Goal: Task Accomplishment & Management: Manage account settings

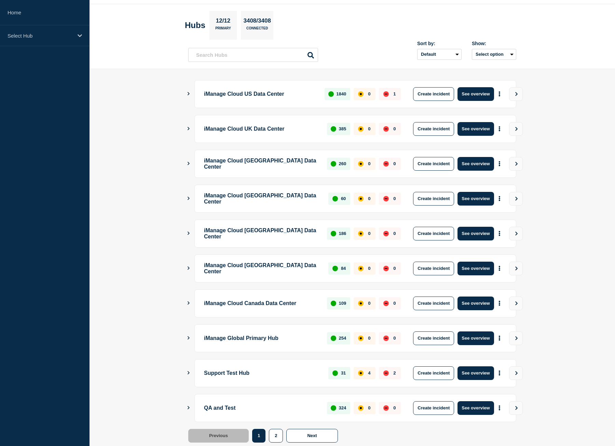
scroll to position [39, 0]
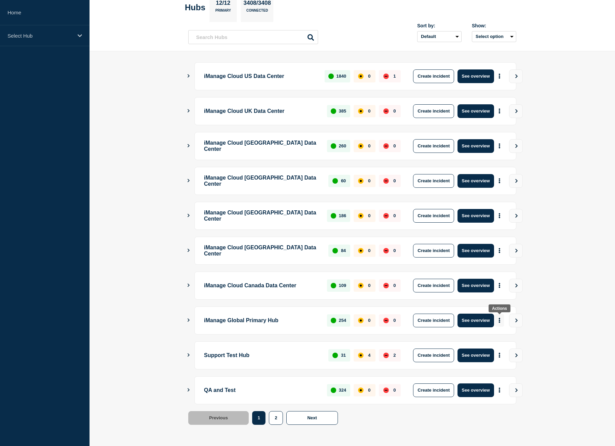
click at [500, 321] on icon "More actions" at bounding box center [499, 320] width 1 height 5
click at [500, 350] on link "View Status Page" at bounding box center [499, 350] width 50 height 6
click at [22, 33] on p "Select Hub" at bounding box center [41, 36] width 66 height 6
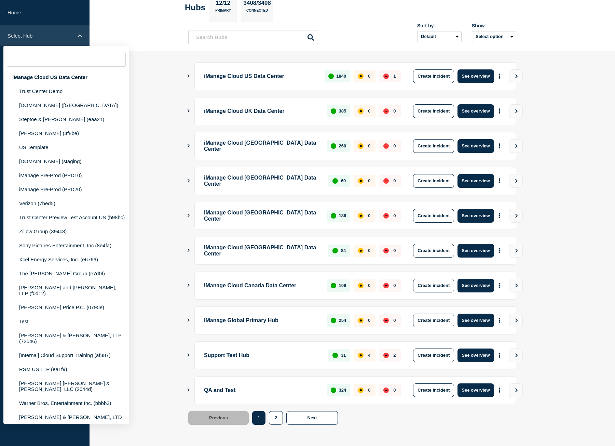
type input "/"
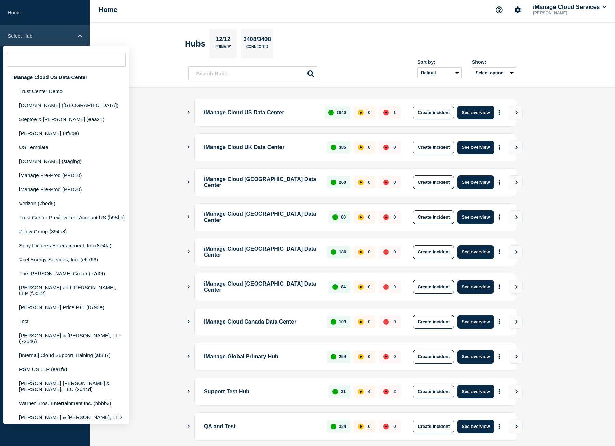
scroll to position [0, 0]
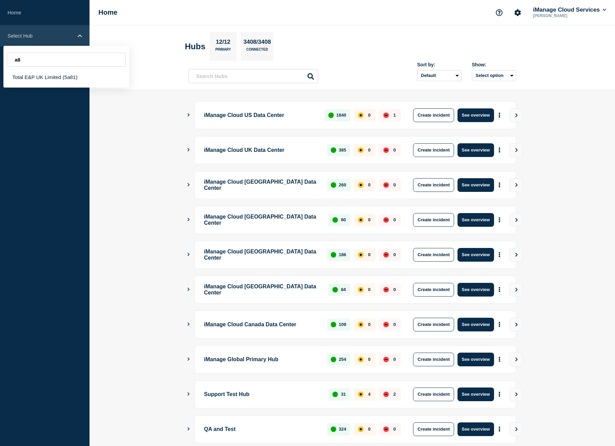
type input "a"
type input "79a8e"
click at [53, 77] on div "[PERSON_NAME] & [PERSON_NAME] (79a8e)" at bounding box center [66, 77] width 126 height 14
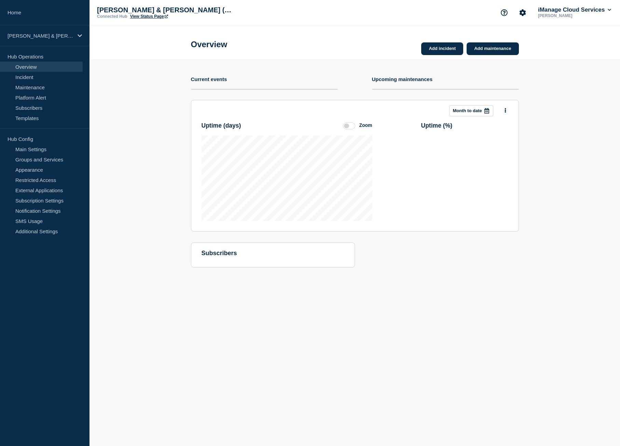
click at [144, 15] on link "View Status Page" at bounding box center [149, 16] width 38 height 5
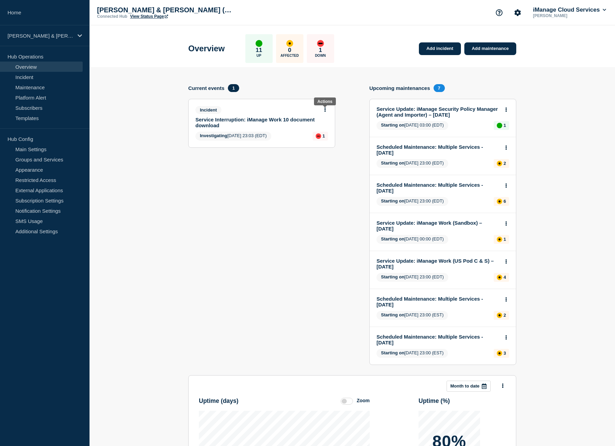
click at [325, 110] on icon at bounding box center [325, 109] width 1 height 4
click at [323, 135] on link "Update incident" at bounding box center [325, 134] width 33 height 5
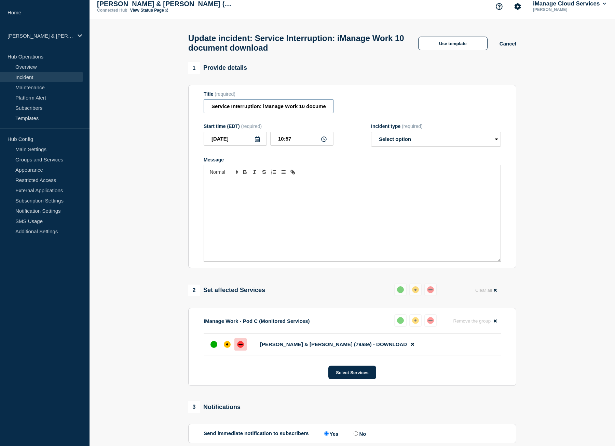
scroll to position [0, 30]
drag, startPoint x: 305, startPoint y: 107, endPoint x: 440, endPoint y: 106, distance: 135.7
click at [440, 106] on div "Title (required) Service Interruption: iManage Work 10 document download" at bounding box center [352, 102] width 297 height 22
click at [260, 112] on input "Service Interruption: iManage Work 10 document download" at bounding box center [269, 106] width 130 height 14
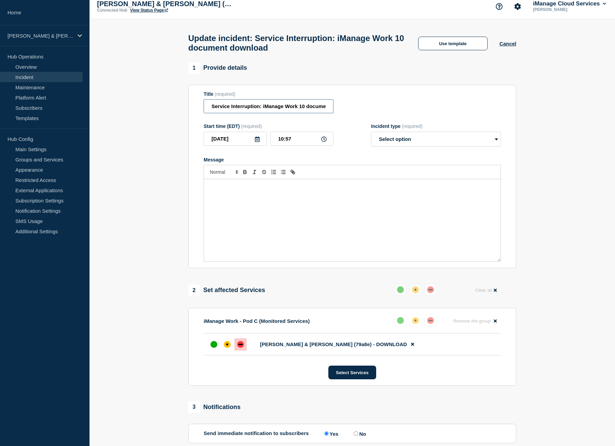
click at [260, 112] on input "Service Interruption: iManage Work 10 document download" at bounding box center [269, 106] width 130 height 14
paste input "Service Restored"
type input "Service Restored: iManage Work 10 document download"
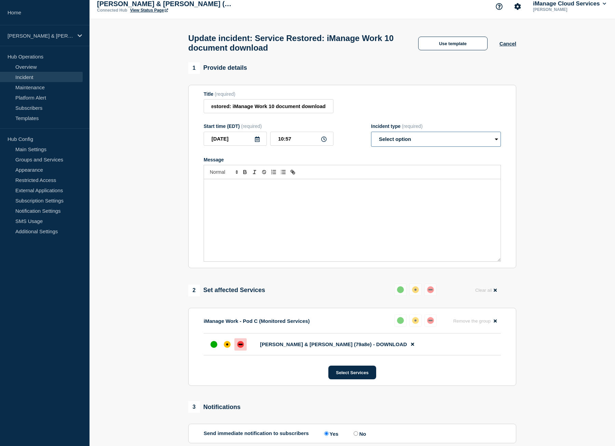
scroll to position [0, 0]
click at [398, 137] on select "Select option Investigating Identified Monitoring Resolved" at bounding box center [436, 139] width 130 height 15
select select "resolved"
click at [371, 135] on select "Select option Investigating Identified Monitoring Resolved" at bounding box center [436, 139] width 130 height 15
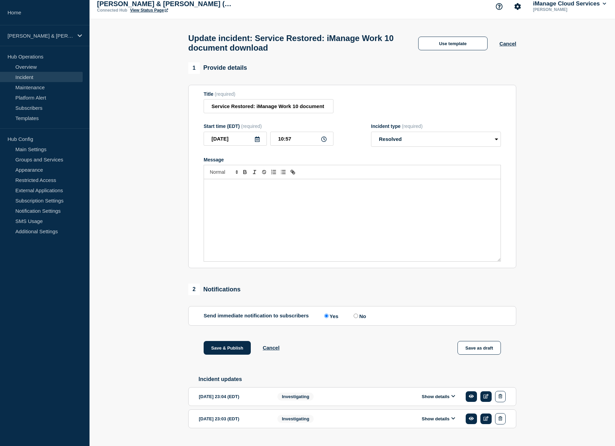
click at [403, 215] on div "Message" at bounding box center [352, 220] width 297 height 82
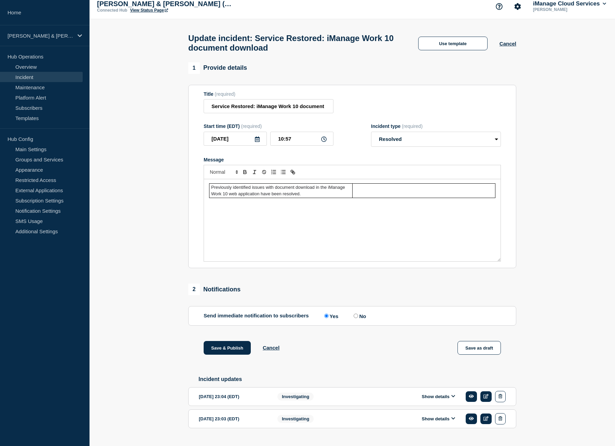
click at [542, 240] on section "1 Provide details Title (required) Service Restored: iManage Work 10 document d…" at bounding box center [353, 255] width 526 height 387
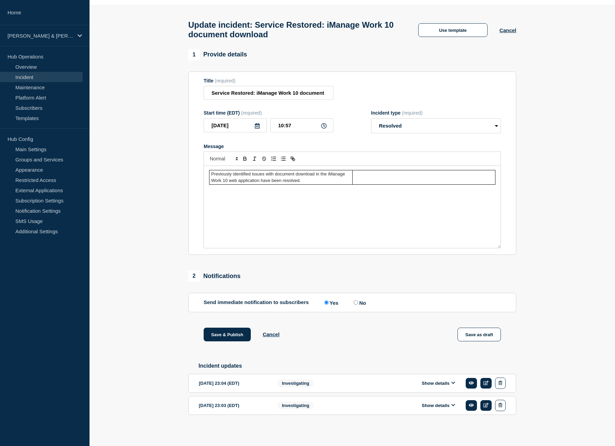
scroll to position [25, 0]
click at [302, 124] on input "10:57" at bounding box center [301, 125] width 63 height 14
click at [328, 122] on input "10:57" at bounding box center [301, 125] width 63 height 14
click at [323, 122] on icon at bounding box center [323, 124] width 5 height 5
click at [322, 123] on icon at bounding box center [323, 124] width 5 height 5
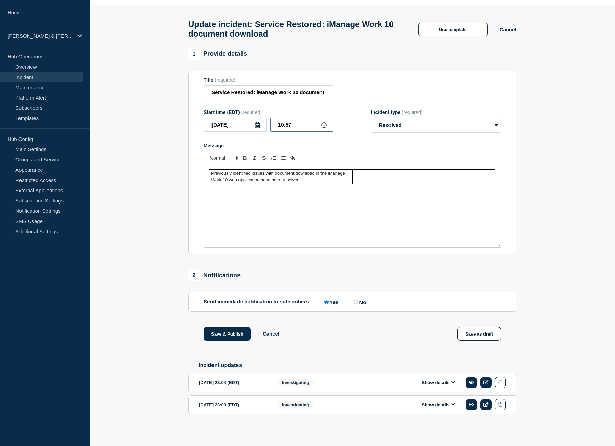
click at [300, 125] on input "10:57" at bounding box center [301, 125] width 63 height 14
type input "10:30"
click at [156, 175] on section "1 Provide details Title (required) Service Restored: iManage Work 10 document d…" at bounding box center [353, 241] width 526 height 387
click at [236, 331] on button "Save & Publish" at bounding box center [227, 334] width 47 height 14
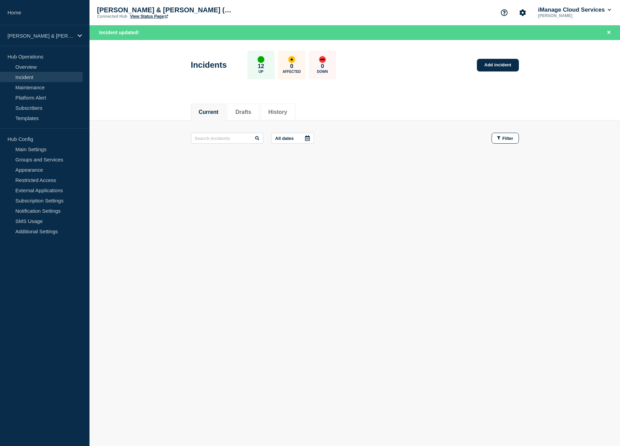
click at [150, 16] on link "View Status Page" at bounding box center [149, 16] width 38 height 5
click at [150, 17] on link "View Status Page" at bounding box center [149, 16] width 38 height 5
click at [22, 17] on link "Home" at bounding box center [45, 12] width 90 height 25
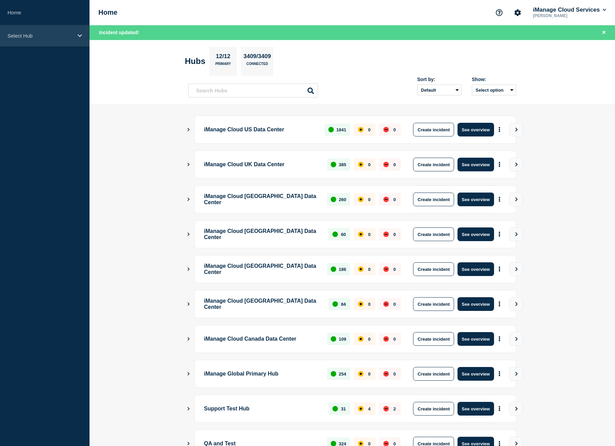
click at [65, 41] on div "Select Hub" at bounding box center [45, 35] width 90 height 21
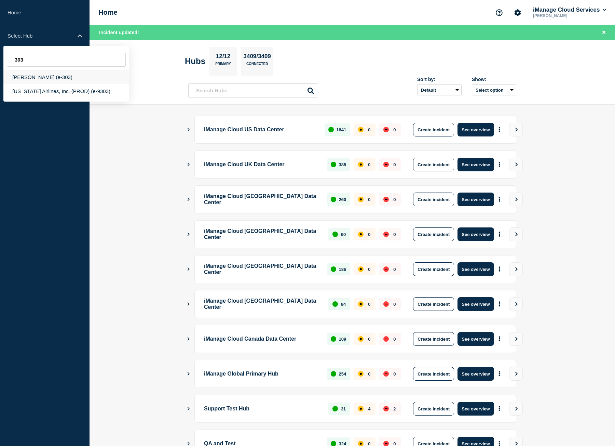
type input "303"
click at [49, 78] on div "[PERSON_NAME] (e-303)" at bounding box center [66, 77] width 126 height 14
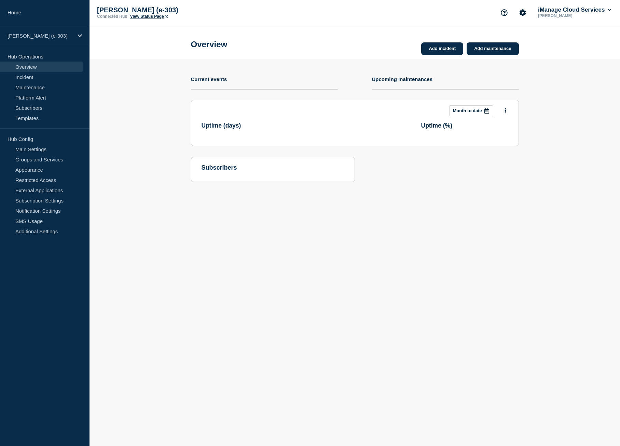
click at [151, 15] on link "View Status Page" at bounding box center [149, 16] width 38 height 5
